Goal: Book appointment/travel/reservation

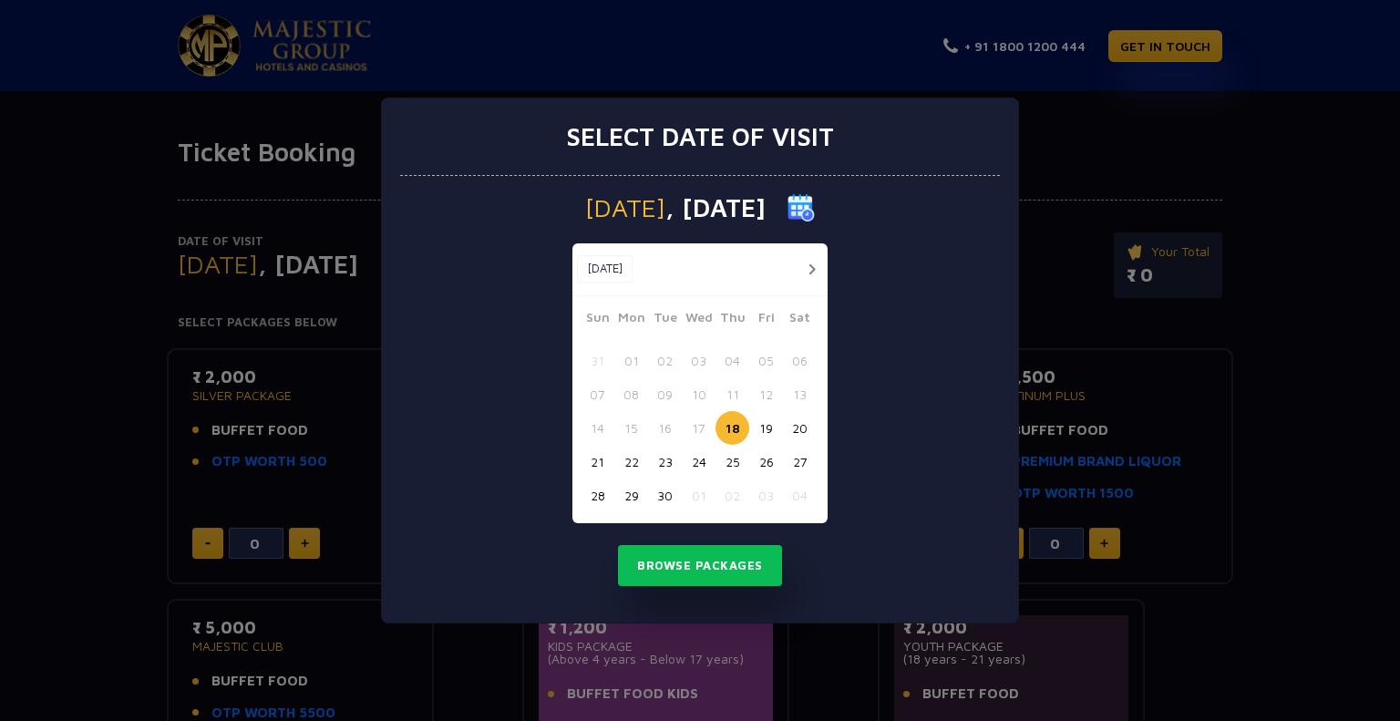
click at [797, 462] on button "27" at bounding box center [800, 462] width 34 height 34
click at [769, 459] on button "26" at bounding box center [766, 462] width 34 height 34
click at [738, 565] on button "Browse Packages" at bounding box center [700, 566] width 164 height 42
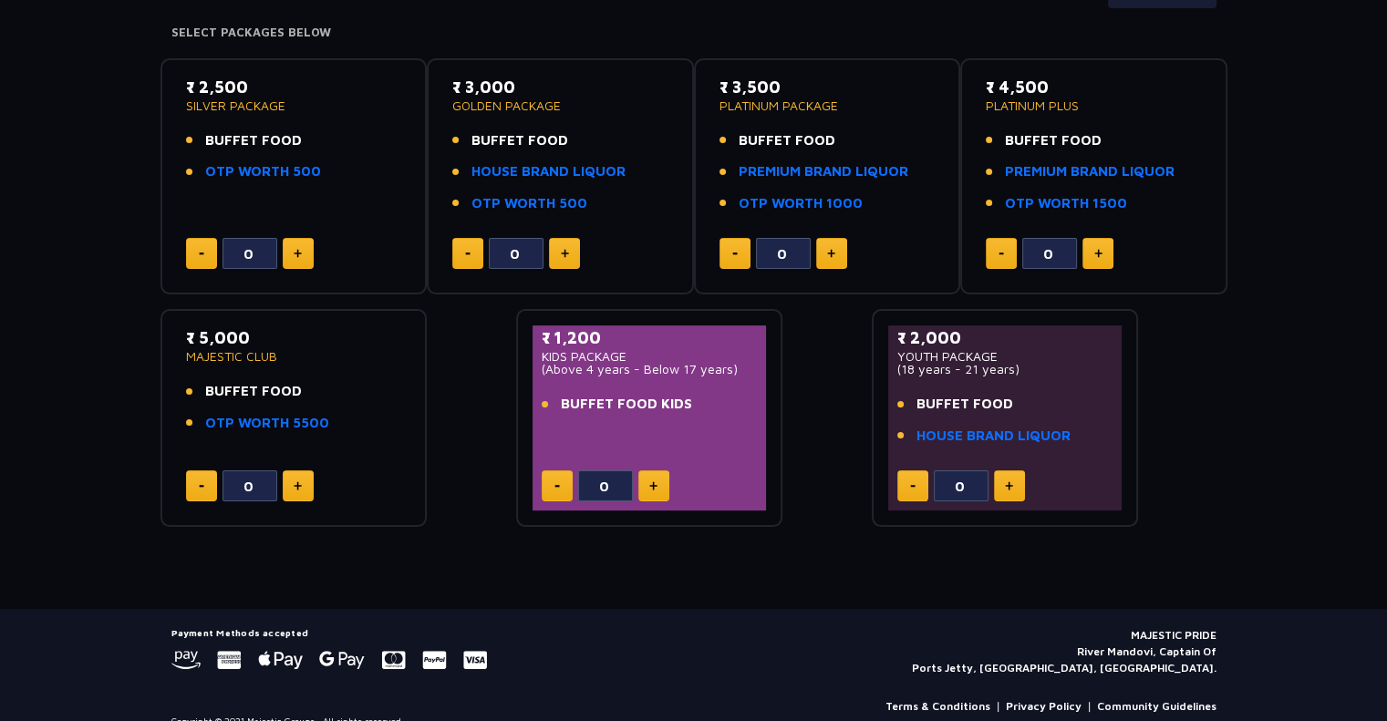
scroll to position [222, 0]
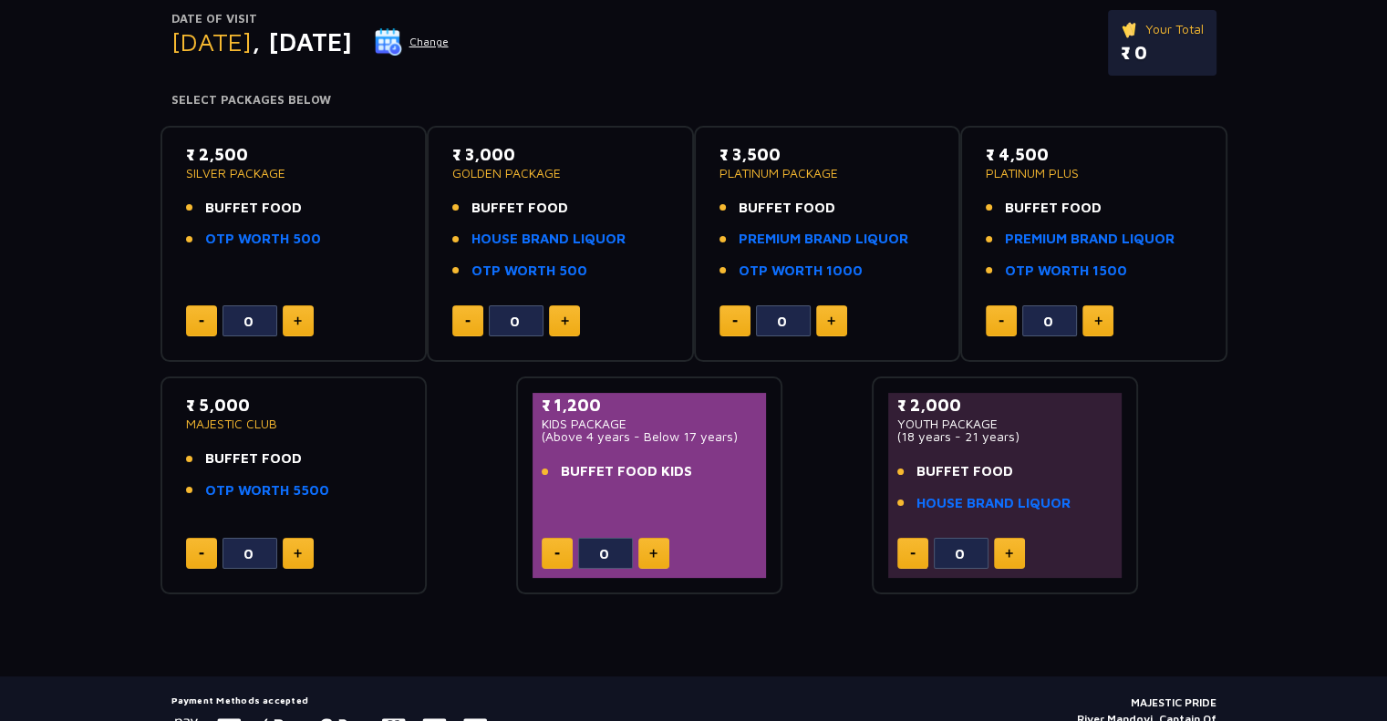
click at [572, 316] on button at bounding box center [564, 320] width 31 height 31
type input "1"
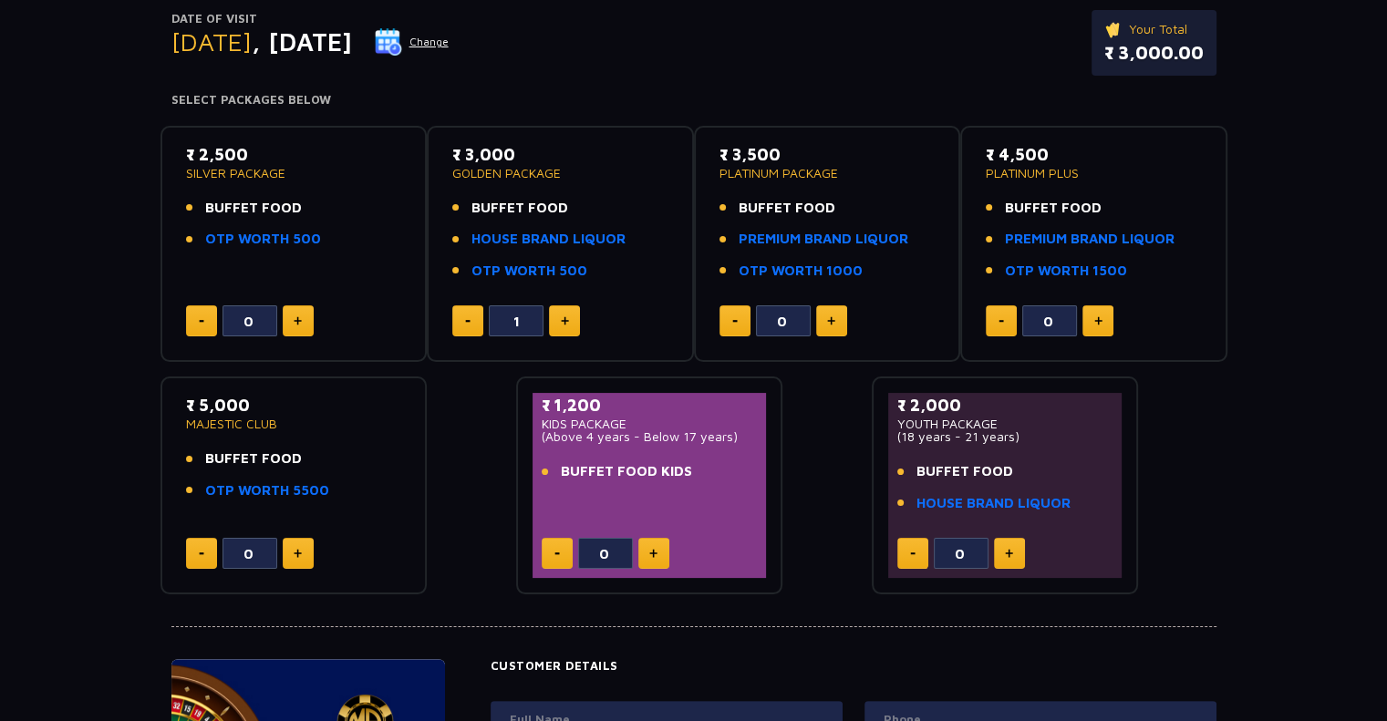
click at [297, 317] on img at bounding box center [298, 320] width 8 height 9
type input "1"
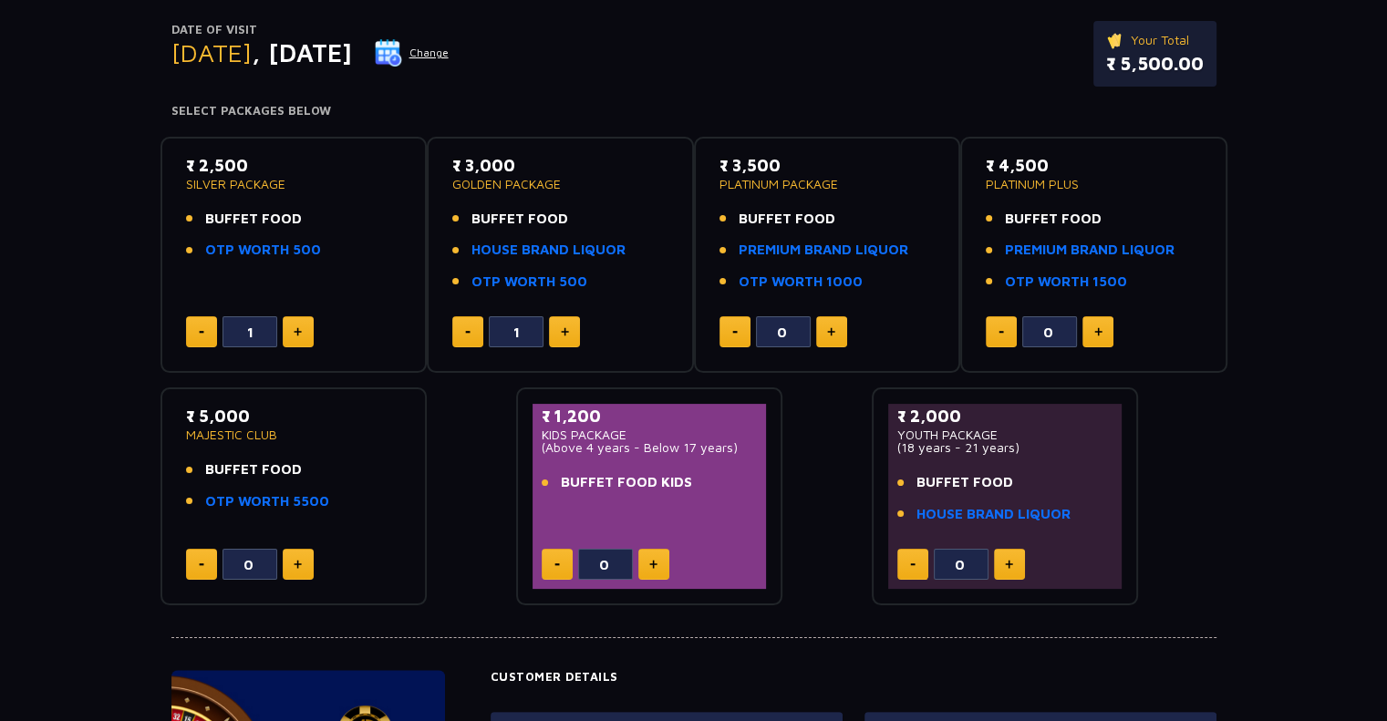
scroll to position [180, 0]
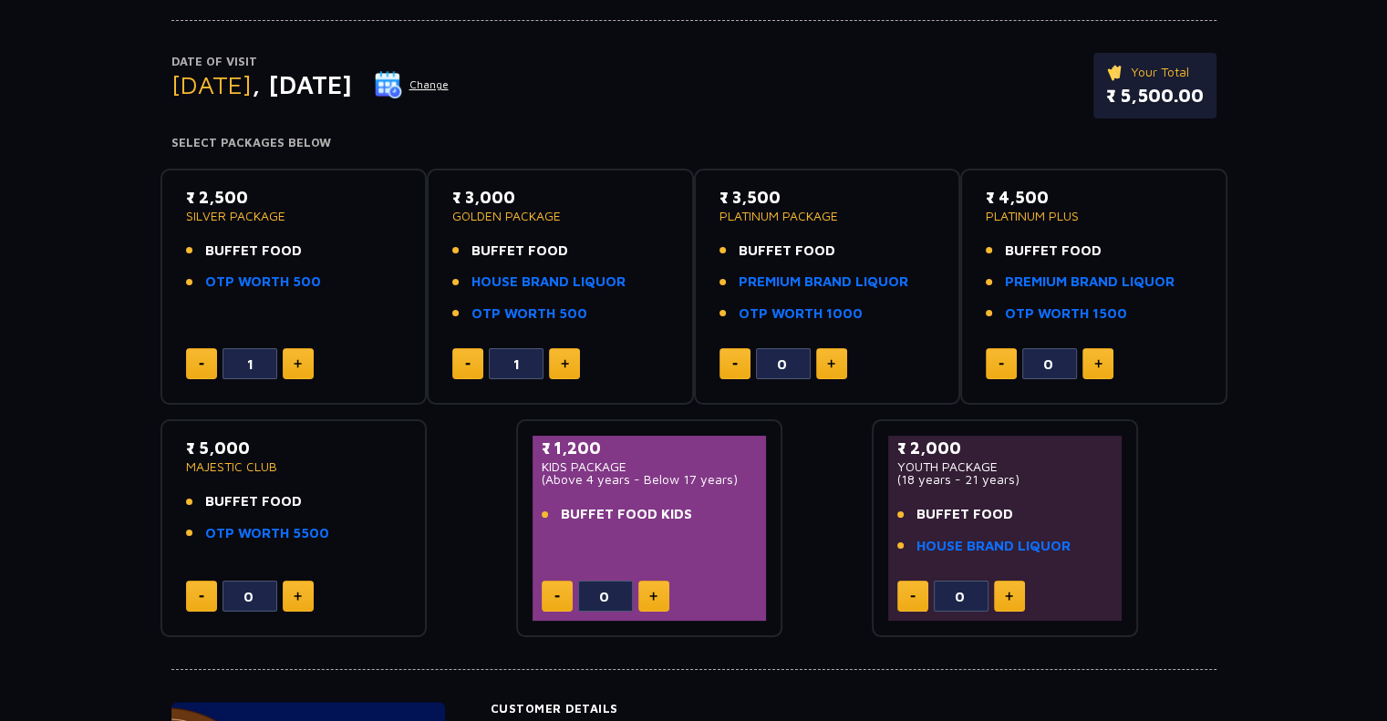
click at [449, 86] on button "Change" at bounding box center [412, 84] width 76 height 29
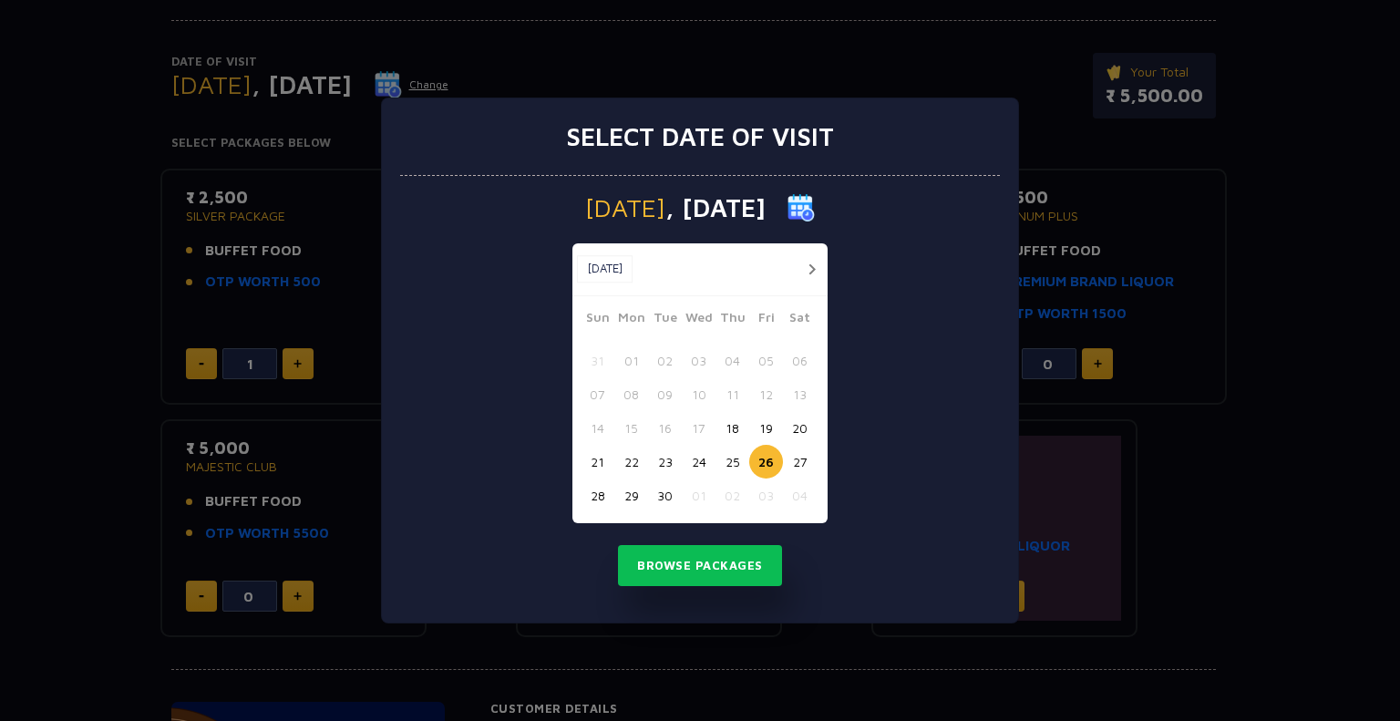
click at [806, 469] on button "27" at bounding box center [800, 462] width 34 height 34
click at [709, 557] on button "Browse Packages" at bounding box center [700, 566] width 164 height 42
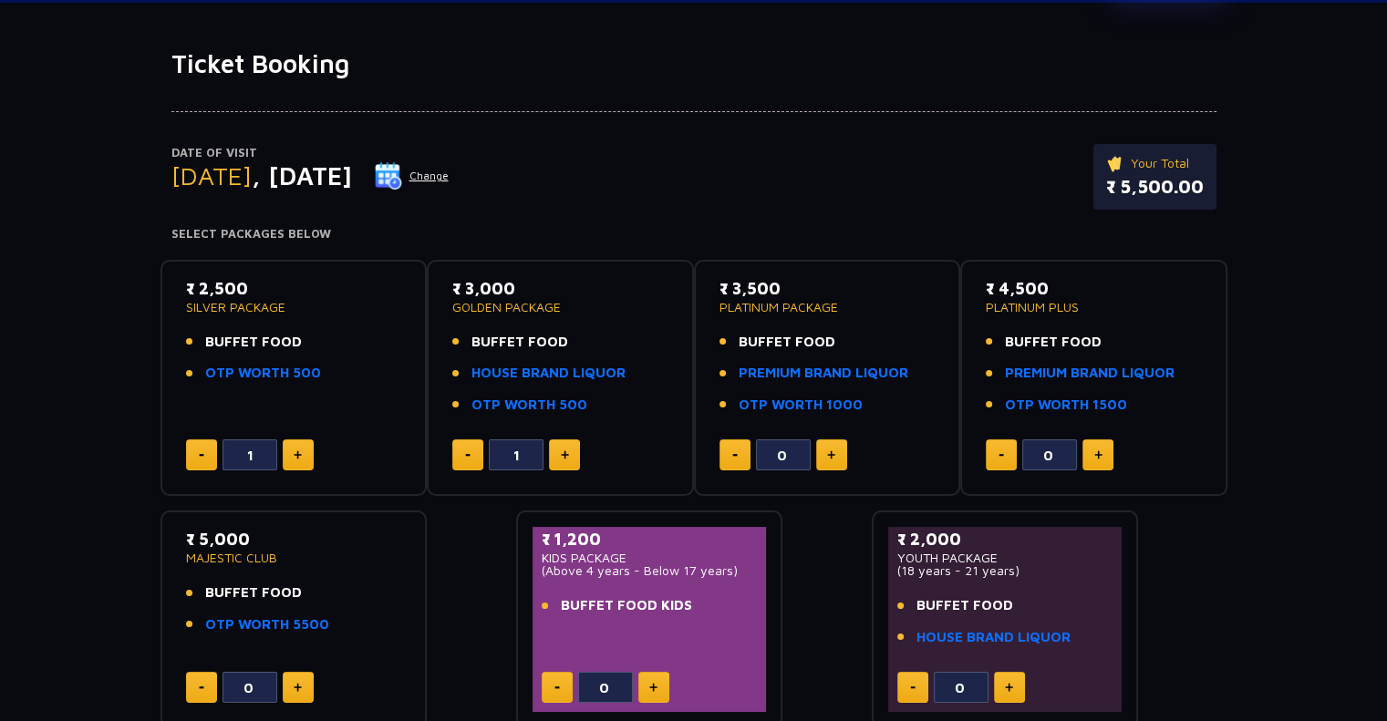
scroll to position [0, 0]
